Goal: Task Accomplishment & Management: Use online tool/utility

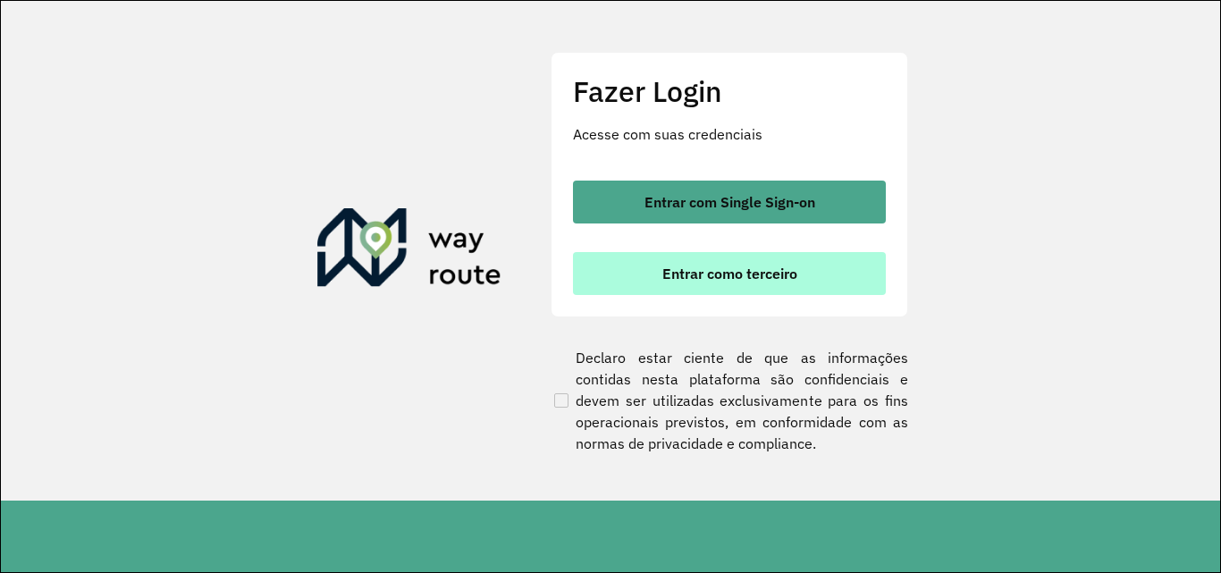
click at [799, 258] on button "Entrar como terceiro" at bounding box center [729, 273] width 313 height 43
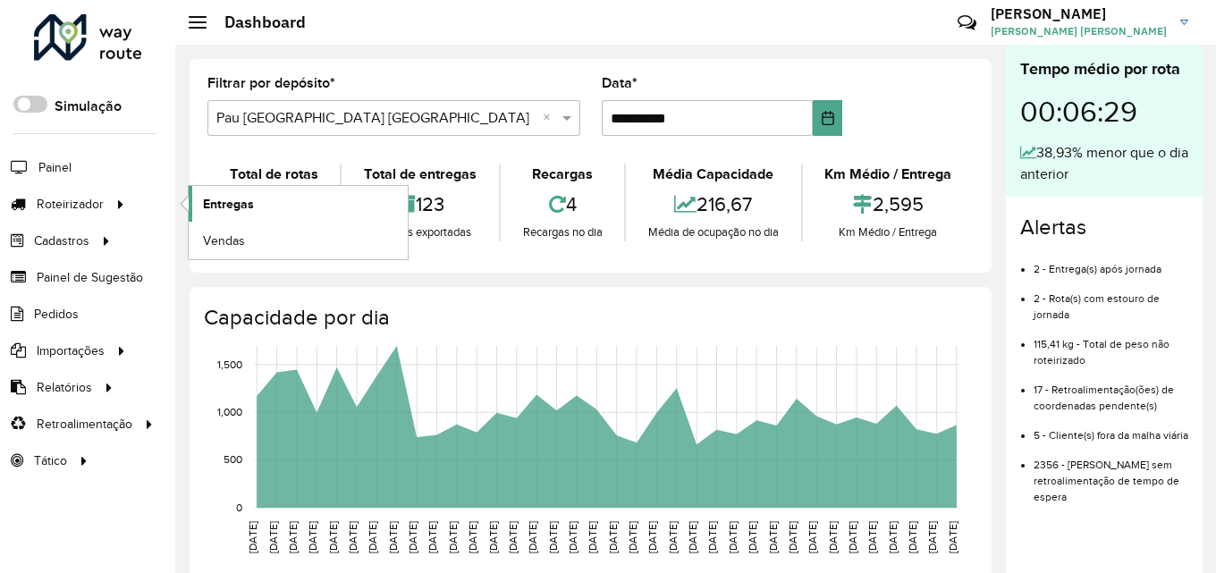
click at [264, 199] on link "Entregas" at bounding box center [298, 204] width 219 height 36
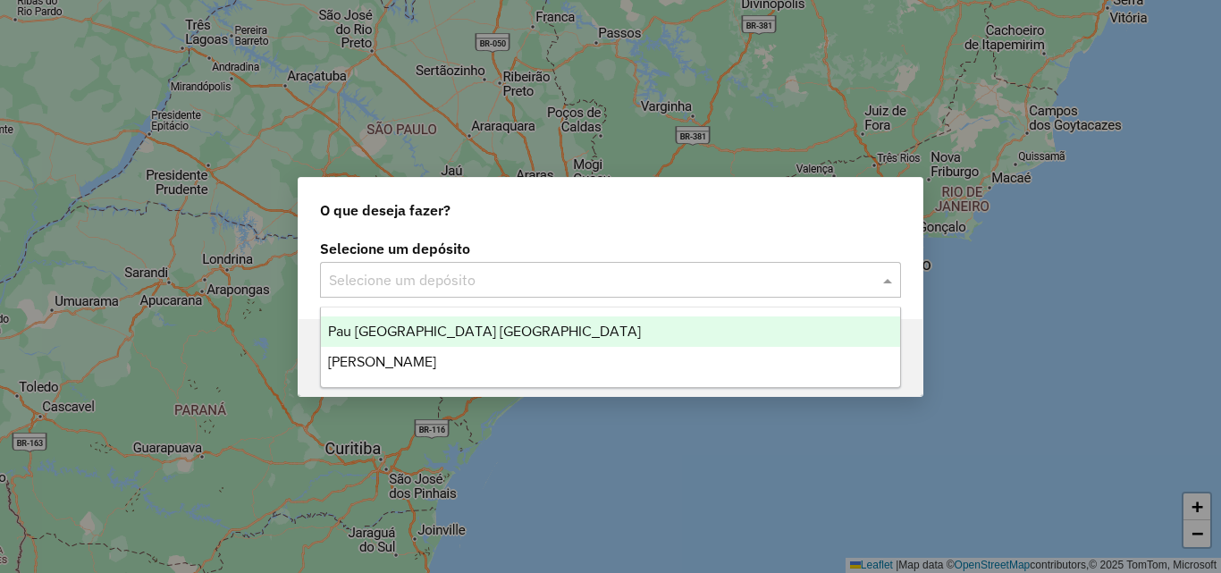
click at [521, 280] on input "text" at bounding box center [593, 280] width 528 height 21
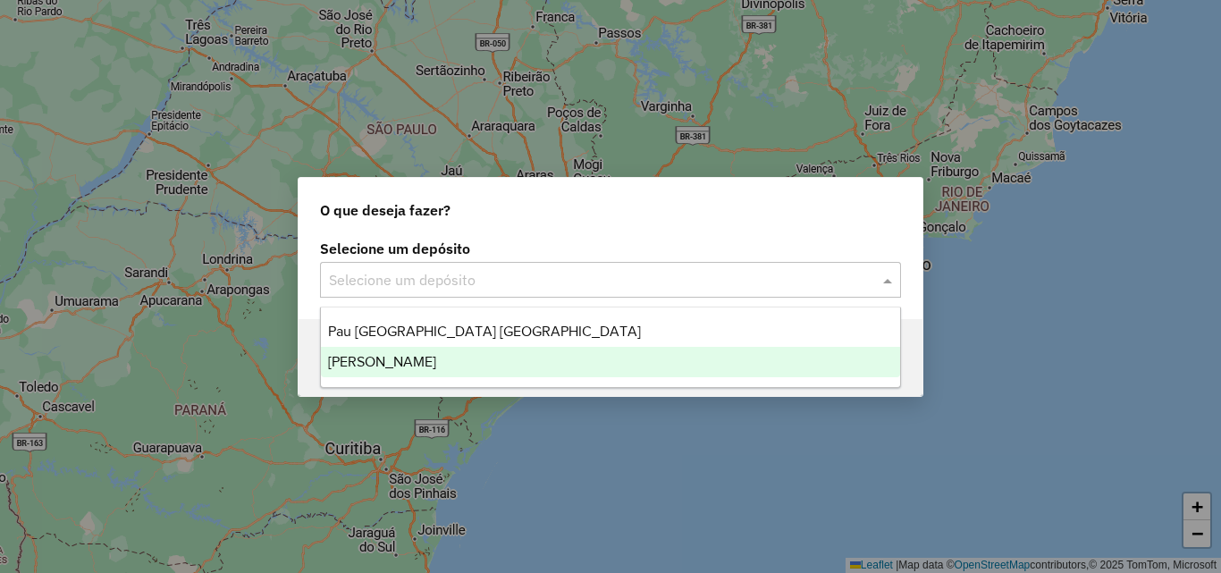
click at [469, 370] on div "[PERSON_NAME]" at bounding box center [610, 362] width 579 height 30
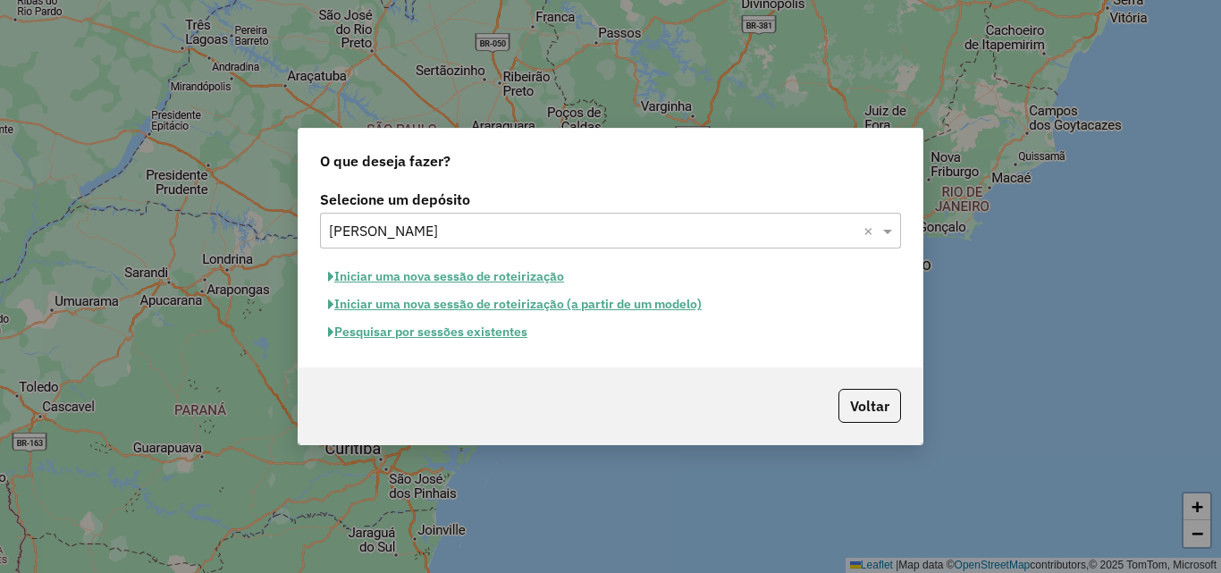
click at [444, 334] on button "Pesquisar por sessões existentes" at bounding box center [428, 332] width 216 height 28
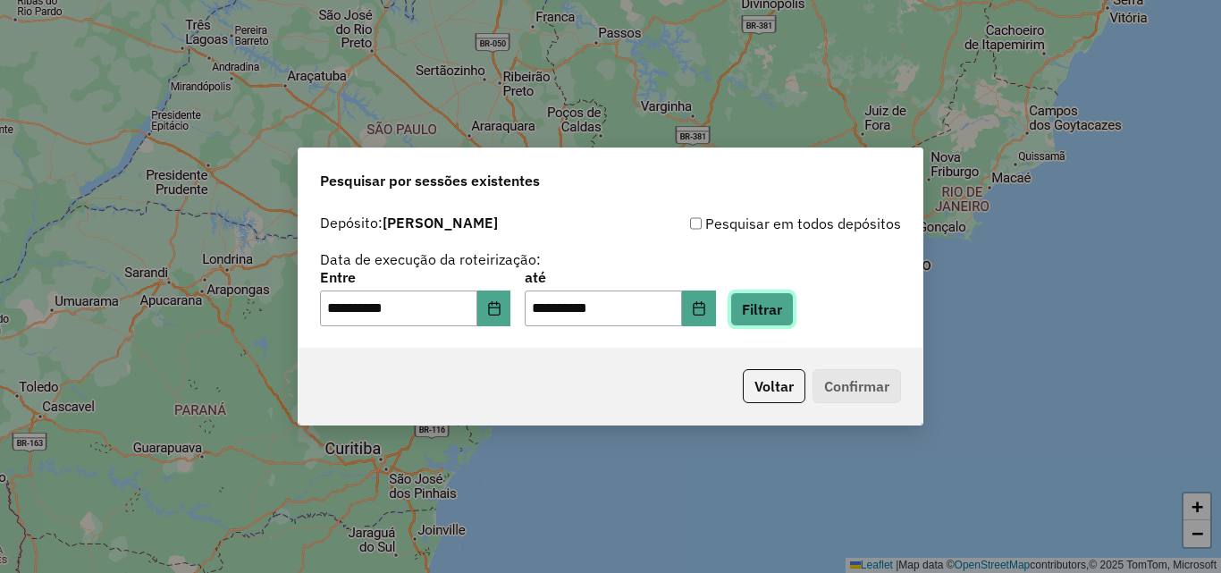
click at [793, 309] on button "Filtrar" at bounding box center [762, 309] width 63 height 34
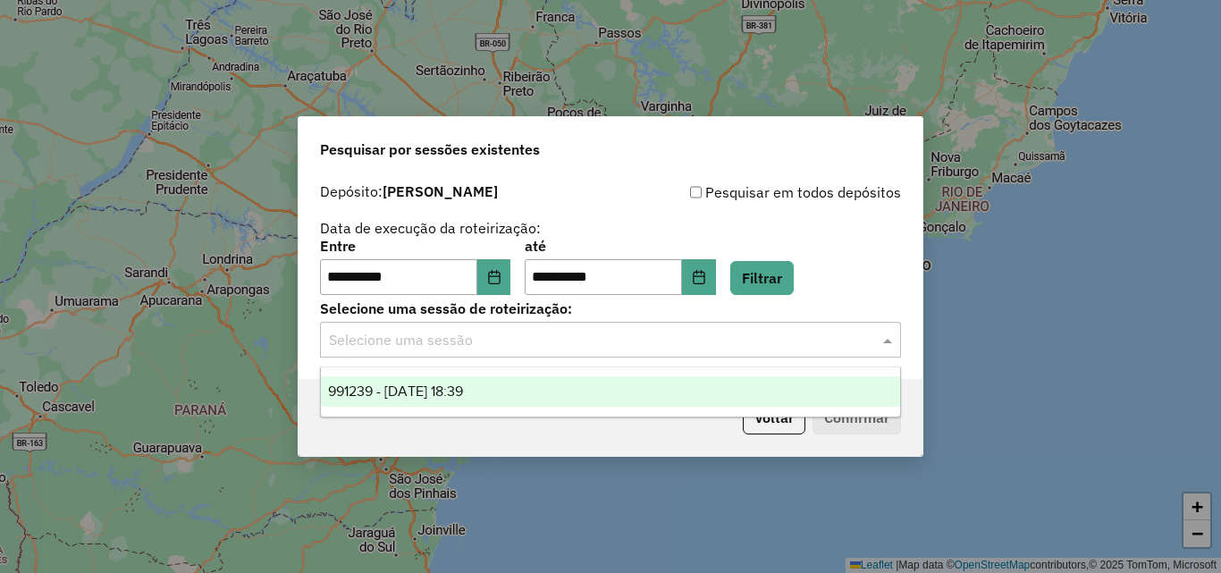
drag, startPoint x: 634, startPoint y: 342, endPoint x: 613, endPoint y: 382, distance: 44.8
click at [633, 342] on input "text" at bounding box center [593, 340] width 528 height 21
drag, startPoint x: 607, startPoint y: 388, endPoint x: 681, endPoint y: 409, distance: 77.0
click at [607, 390] on div "991239 - [DATE] 18:39" at bounding box center [610, 391] width 579 height 30
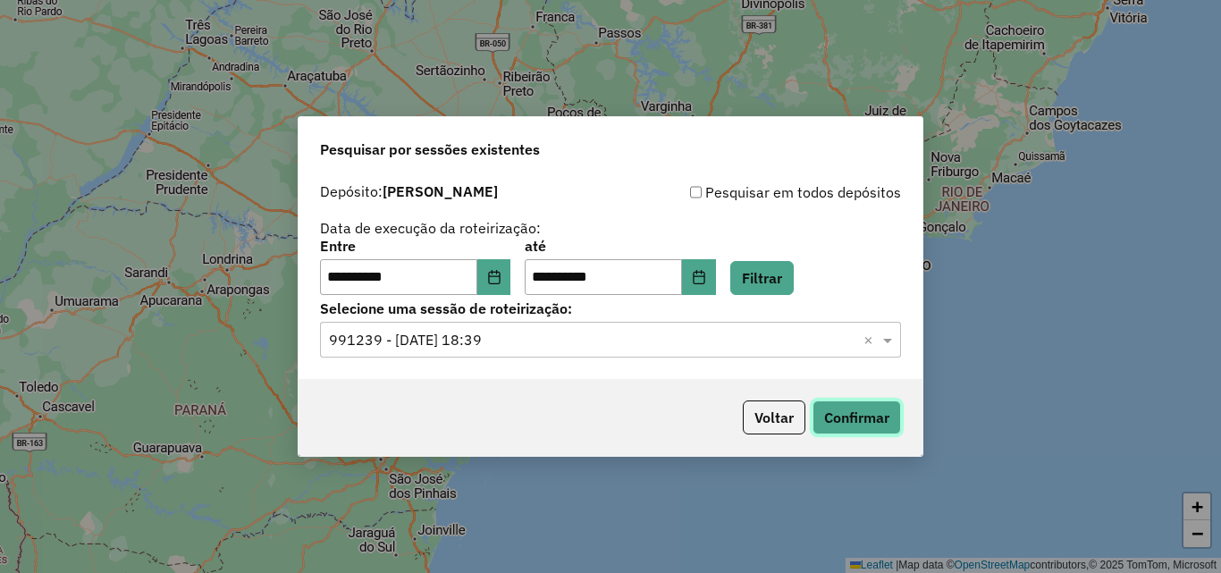
click at [839, 427] on button "Confirmar" at bounding box center [857, 418] width 89 height 34
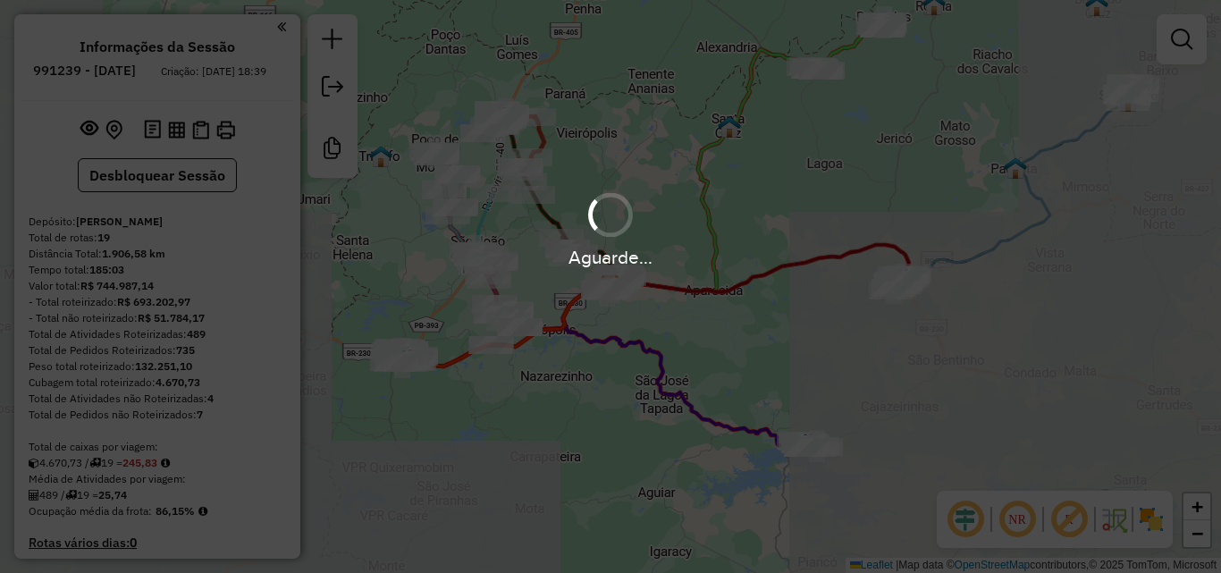
click at [935, 339] on div "Aguarde..." at bounding box center [610, 286] width 1221 height 573
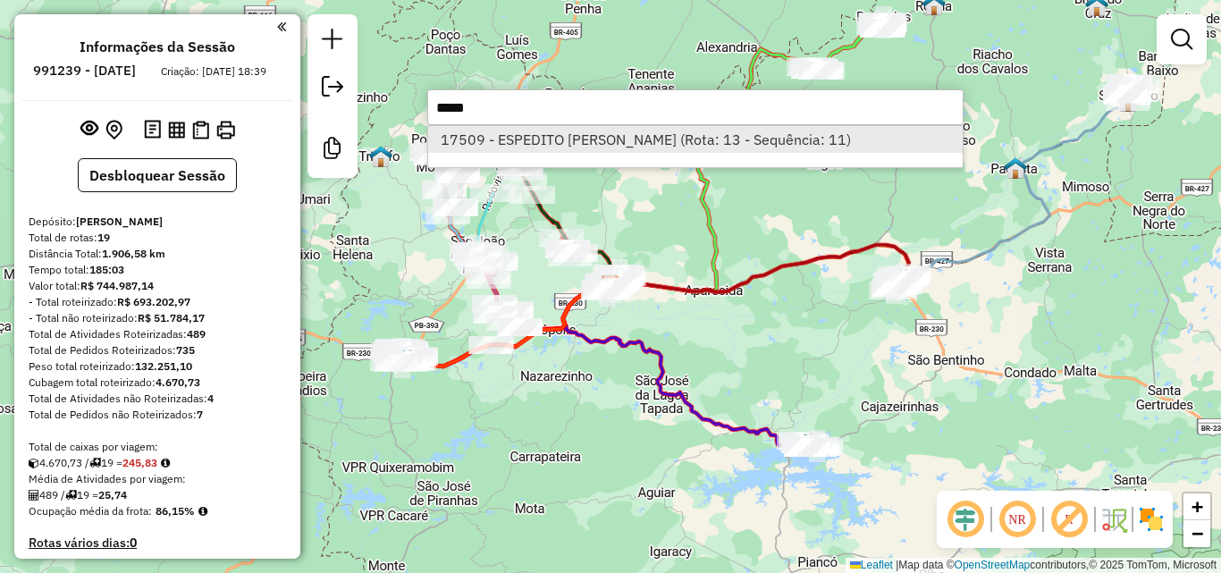
type input "*****"
click at [714, 141] on li "17509 - ESPEDITO ISAIAS LIM (Rota: 13 - Sequência: 11)" at bounding box center [695, 139] width 535 height 27
select select "**********"
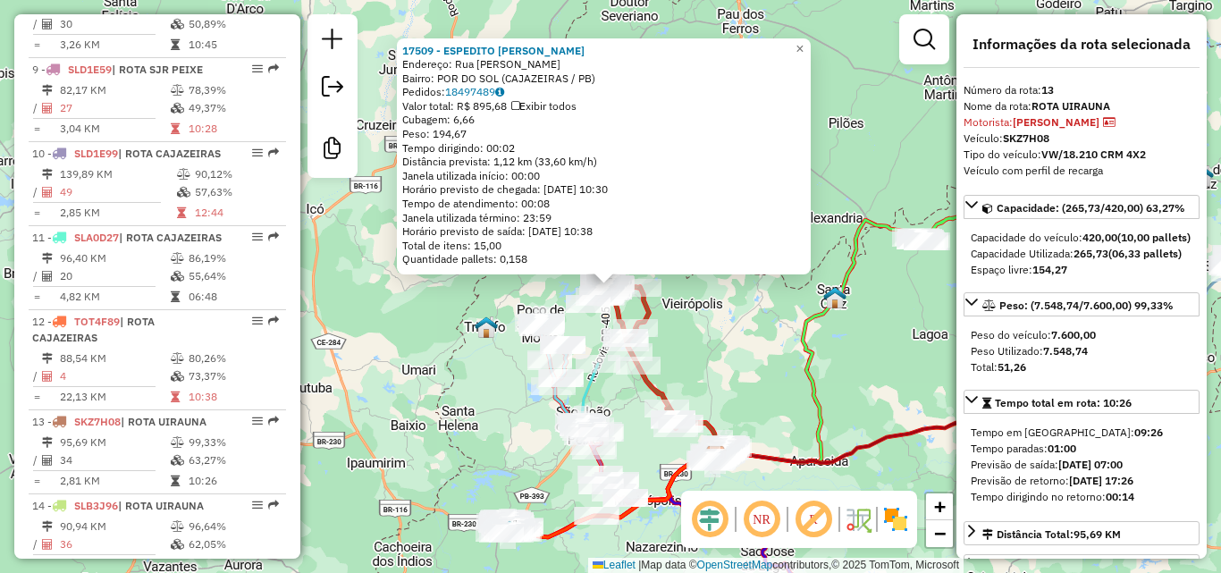
scroll to position [1772, 0]
